Goal: Information Seeking & Learning: Learn about a topic

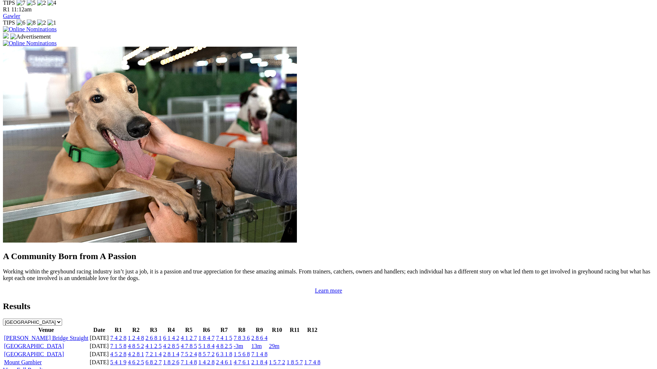
scroll to position [564, 0]
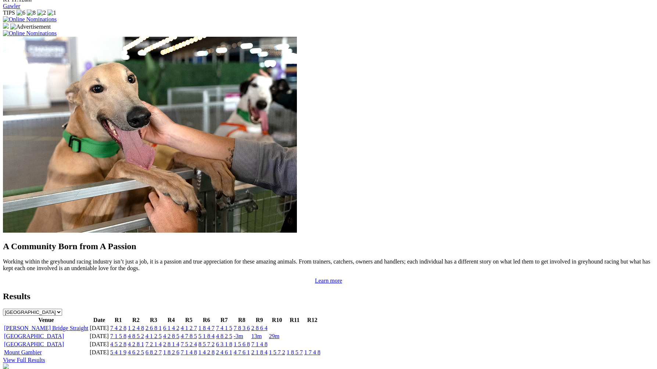
click at [126, 333] on link "7 1 5 8" at bounding box center [118, 336] width 16 height 6
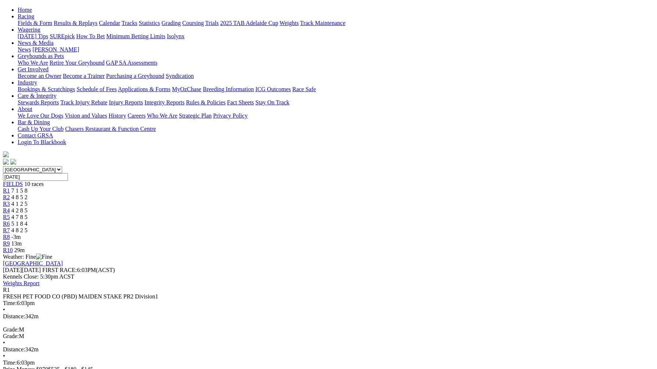
scroll to position [73, 0]
click at [213, 195] on div "R2 4 8 5 2" at bounding box center [328, 198] width 651 height 7
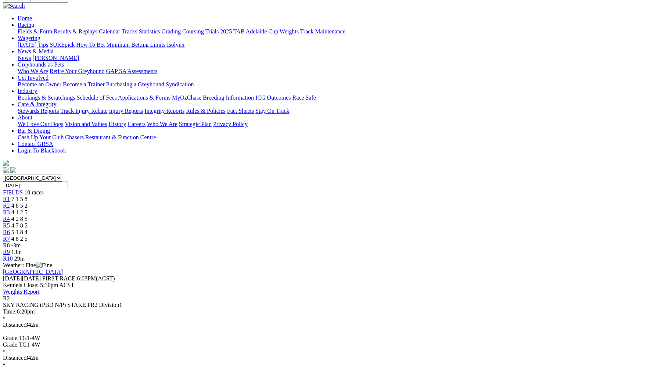
scroll to position [58, 0]
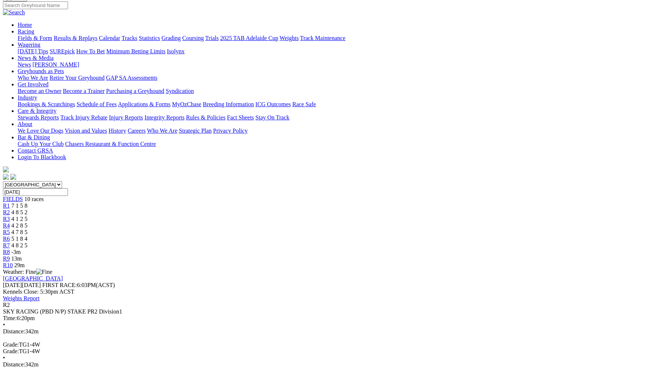
click at [28, 216] on span "4 1 2 5" at bounding box center [19, 219] width 16 height 6
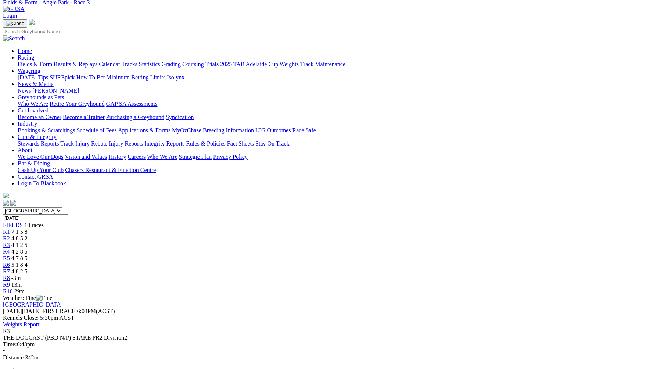
scroll to position [12, 0]
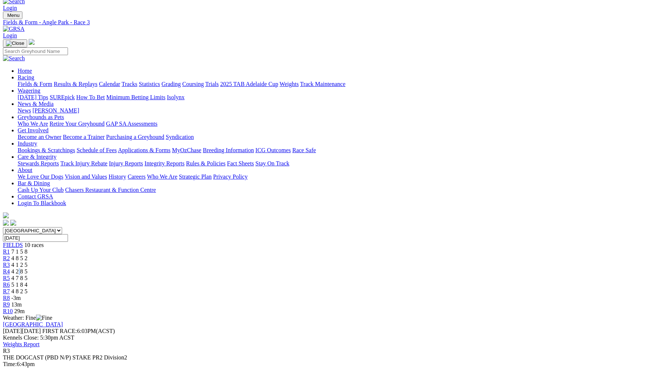
click at [28, 268] on span "4 2 8 5" at bounding box center [19, 271] width 16 height 6
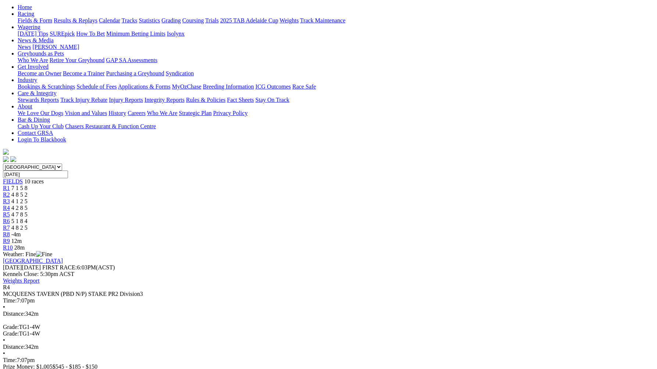
scroll to position [78, 0]
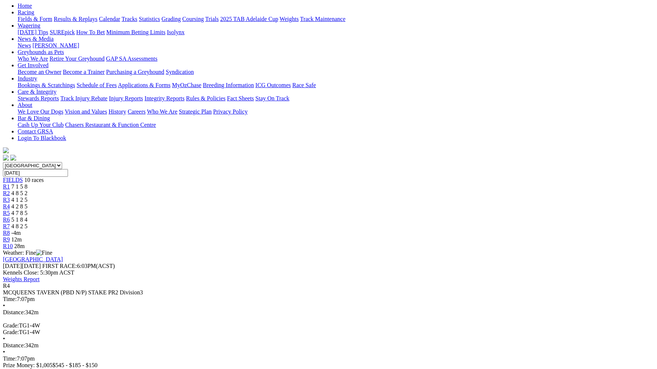
click at [28, 210] on span "4 7 8 5" at bounding box center [19, 213] width 16 height 6
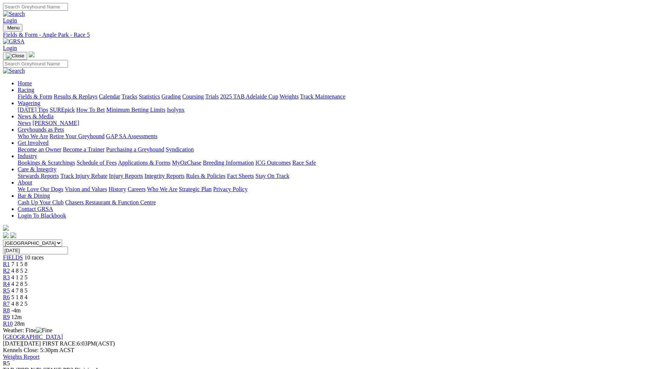
click at [380, 294] on div "R6 5 1 8 4" at bounding box center [328, 297] width 651 height 7
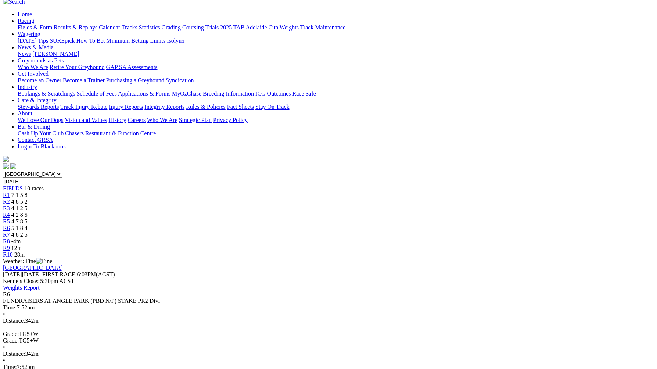
scroll to position [69, 0]
click at [10, 232] on span "R7" at bounding box center [6, 235] width 7 height 6
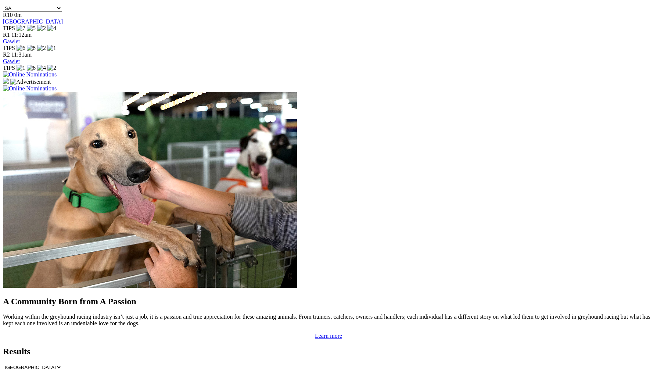
scroll to position [535, 0]
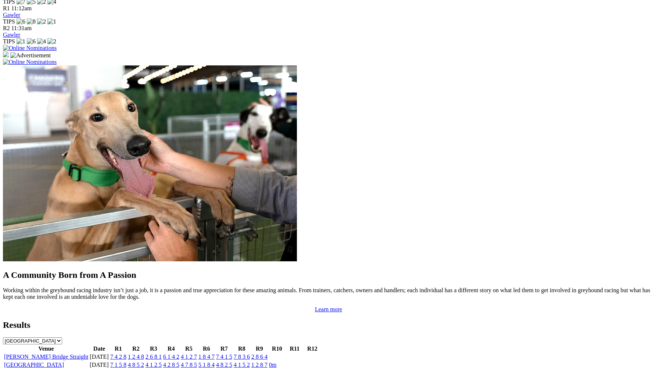
click at [250, 362] on link "4 1 5 2" at bounding box center [242, 365] width 16 height 6
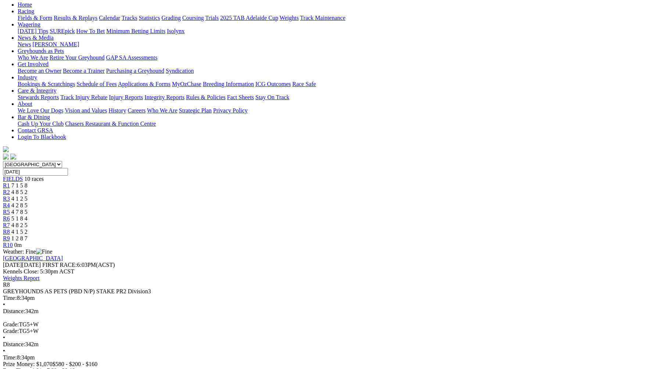
scroll to position [79, 0]
click at [28, 235] on span "1 2 8 7" at bounding box center [19, 238] width 16 height 6
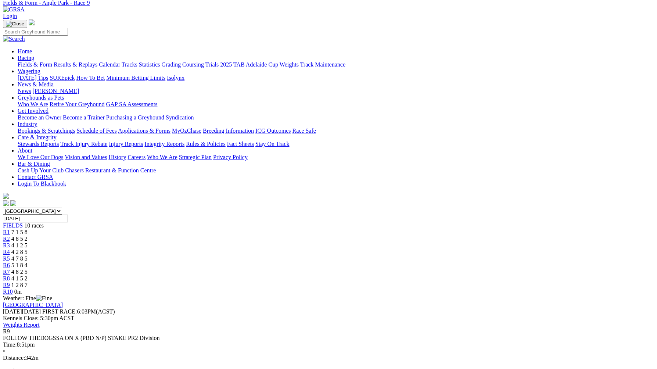
scroll to position [66, 0]
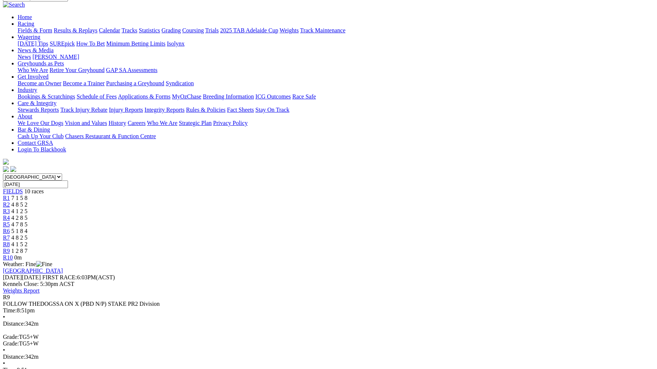
click at [13, 254] on span "R10" at bounding box center [8, 257] width 10 height 6
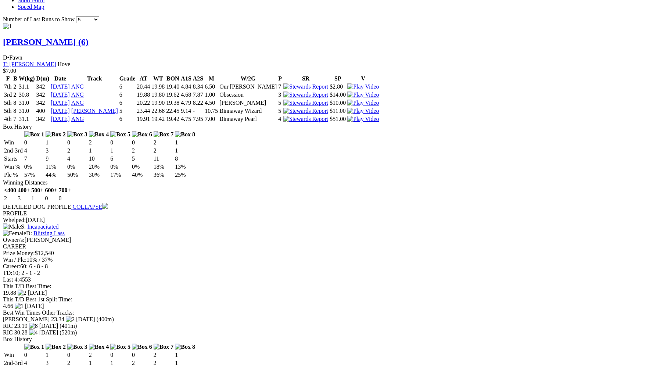
scroll to position [717, 0]
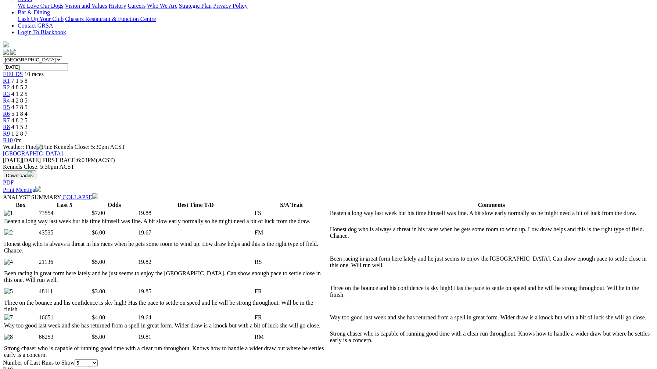
scroll to position [0, 0]
